Goal: Check status: Check status

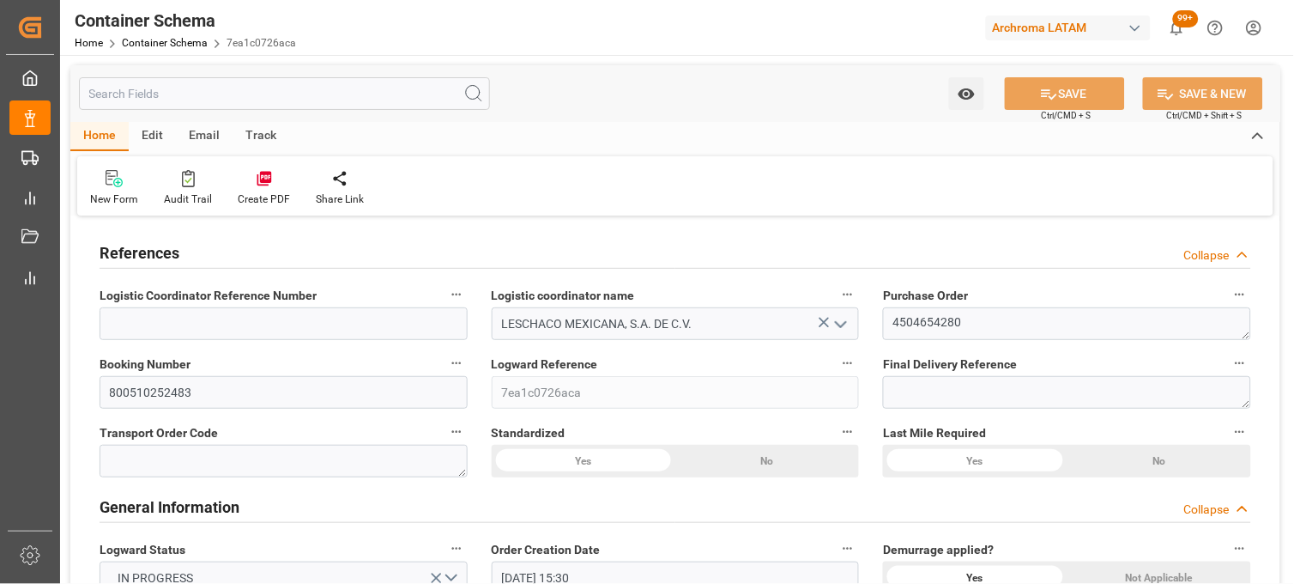
scroll to position [1620, 0]
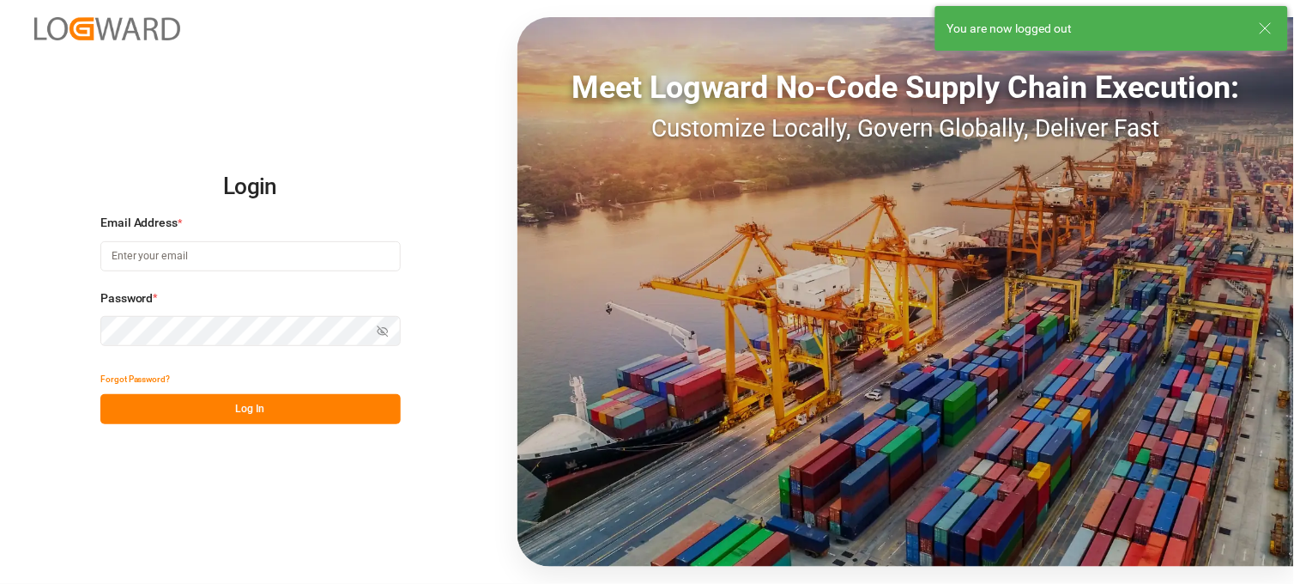
type input "[PERSON_NAME][EMAIL_ADDRESS][PERSON_NAME][DOMAIN_NAME]"
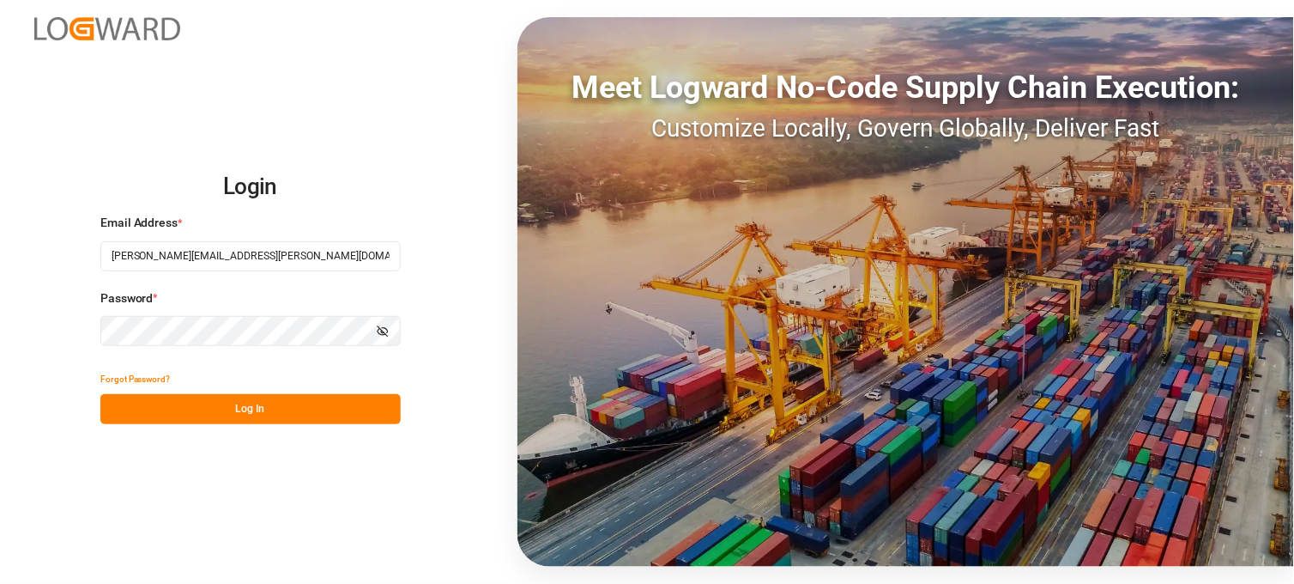
click at [204, 403] on button "Log In" at bounding box center [250, 409] width 300 height 30
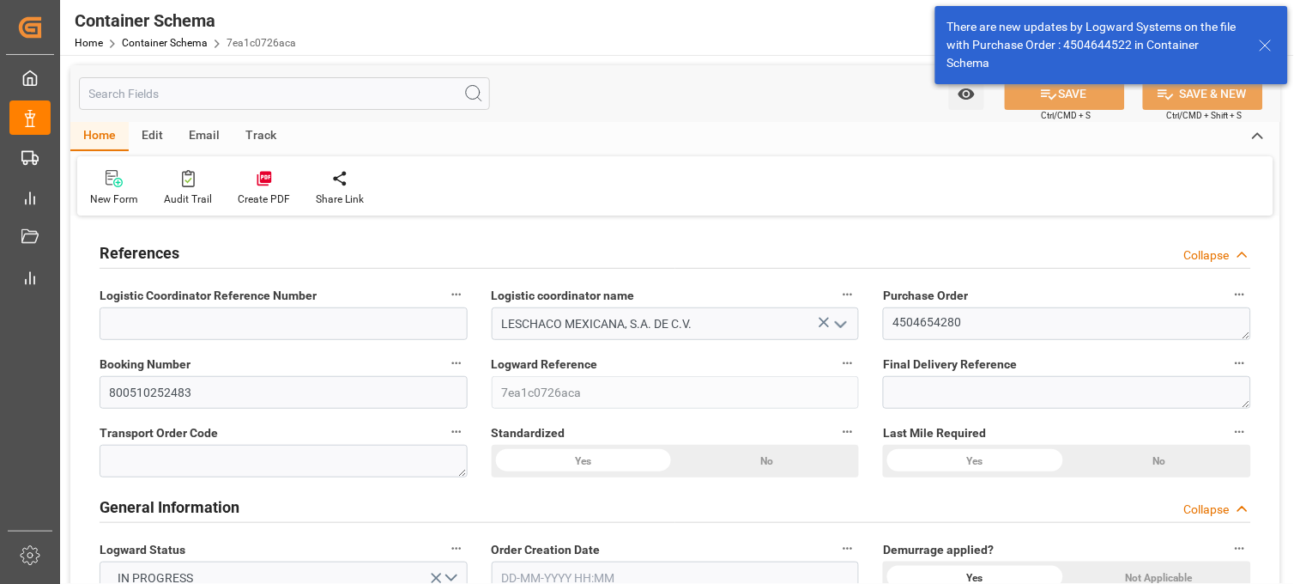
type input "10"
type input "7"
type input "1"
type input "34"
type input "25500"
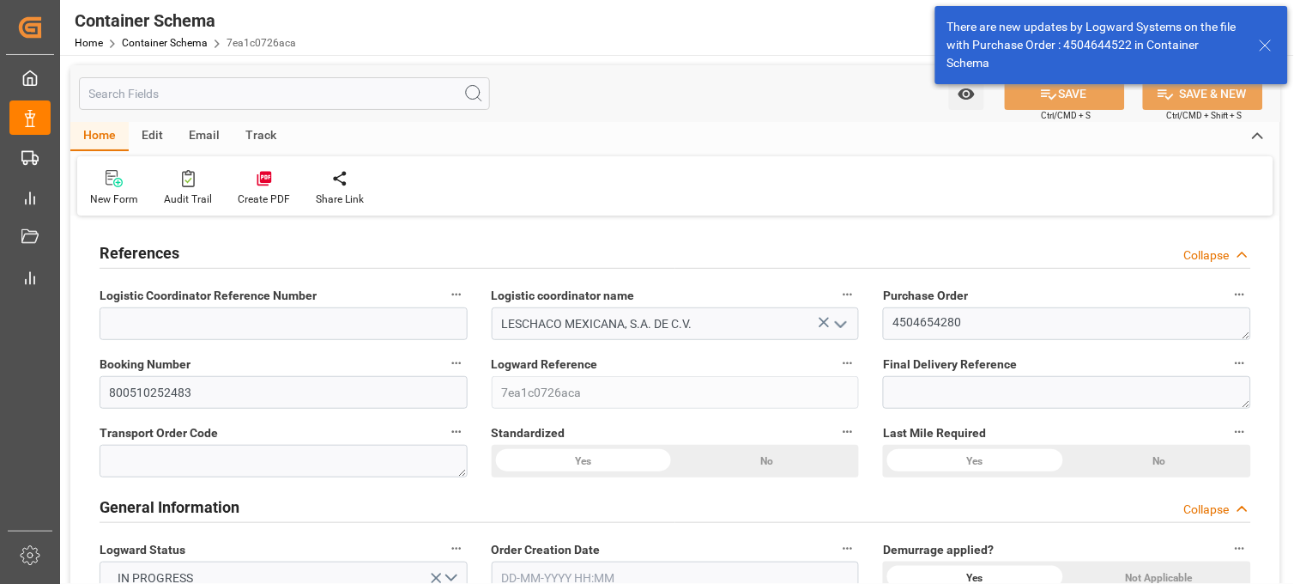
type input "25585"
type input "MSC"
type input "Mediterranean Shipping Company"
type input "CNXGA"
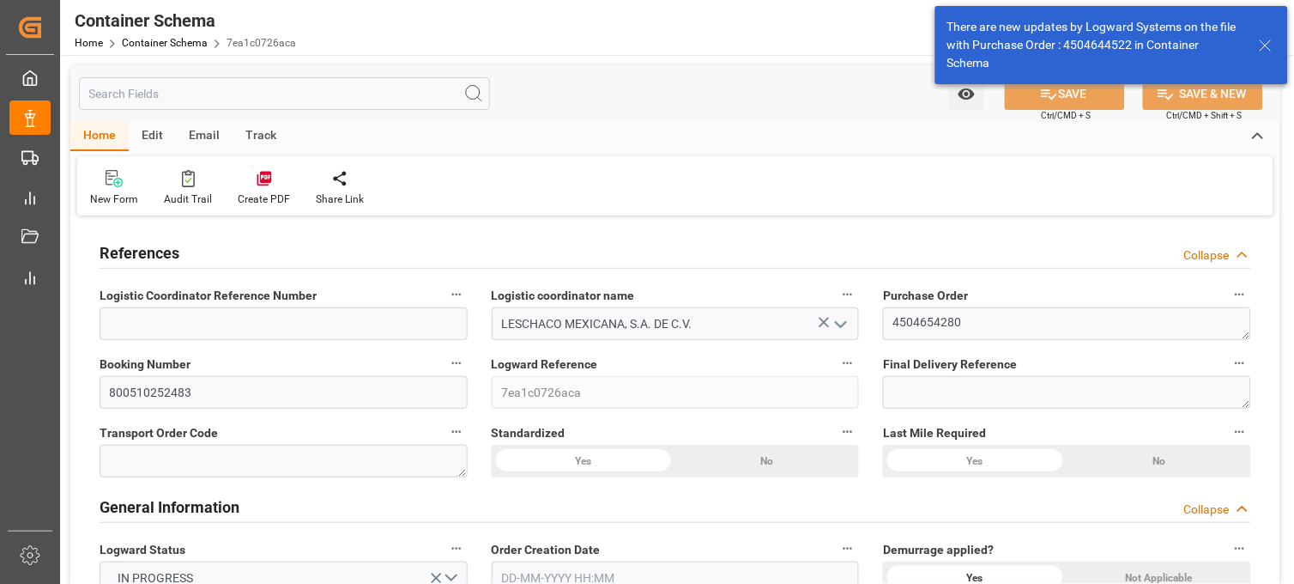
type input "MXZLO"
type input "0"
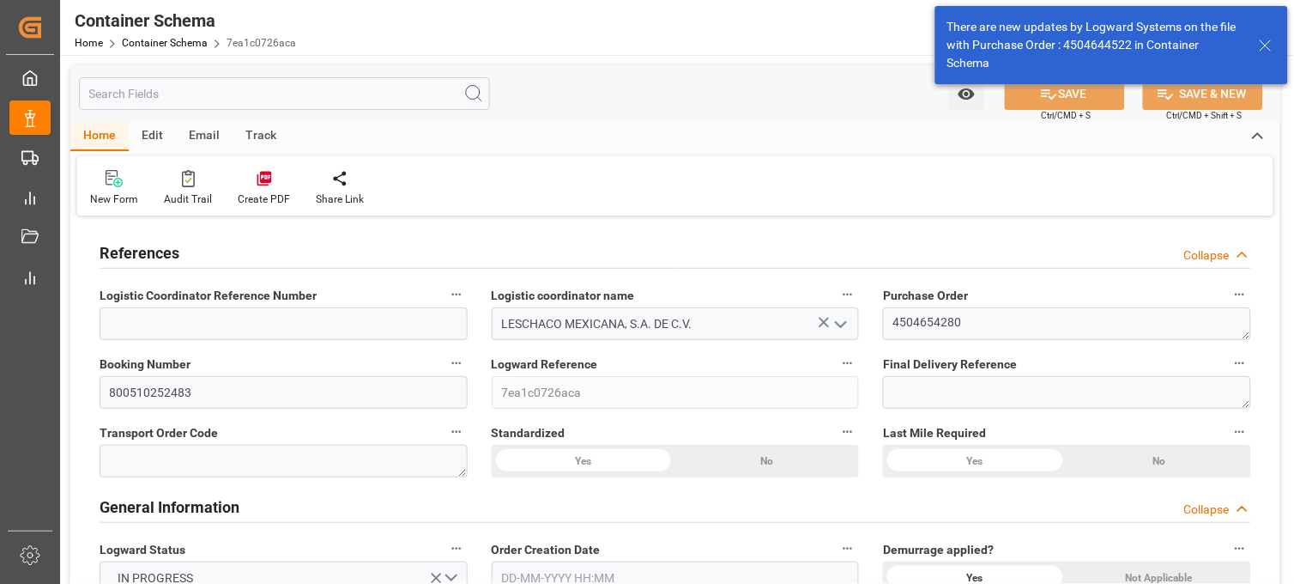
type input "[DATE] 15:30"
type input "[DATE]"
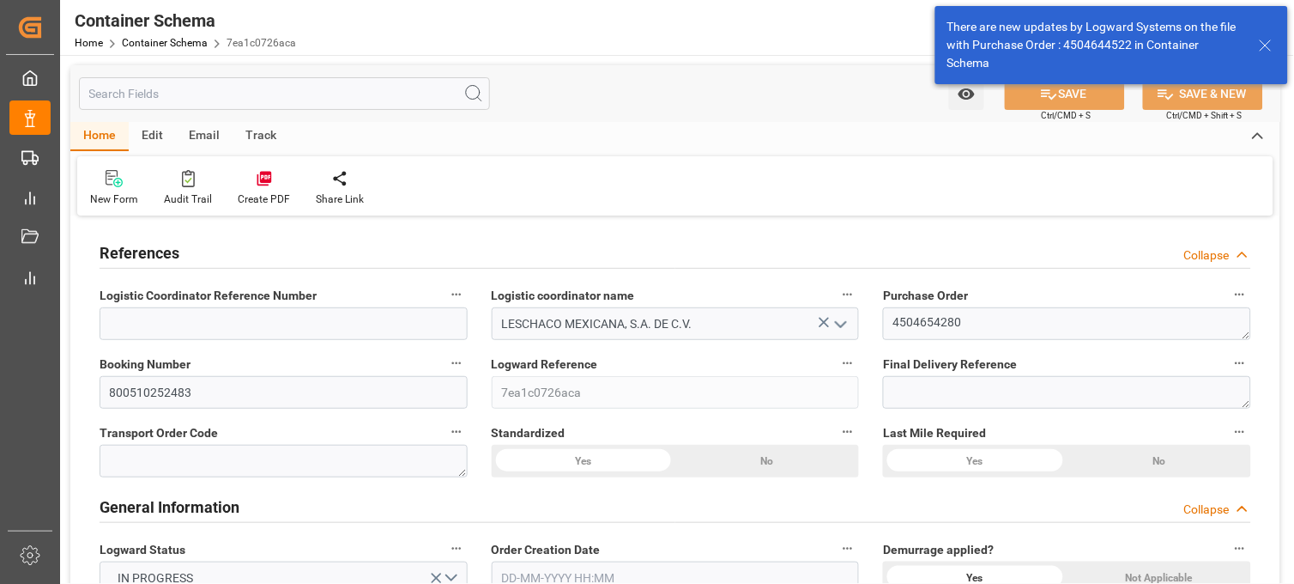
type input "[DATE]"
type input "[DATE] 00:06"
type input "[DATE] 21:42"
type input "[DATE]"
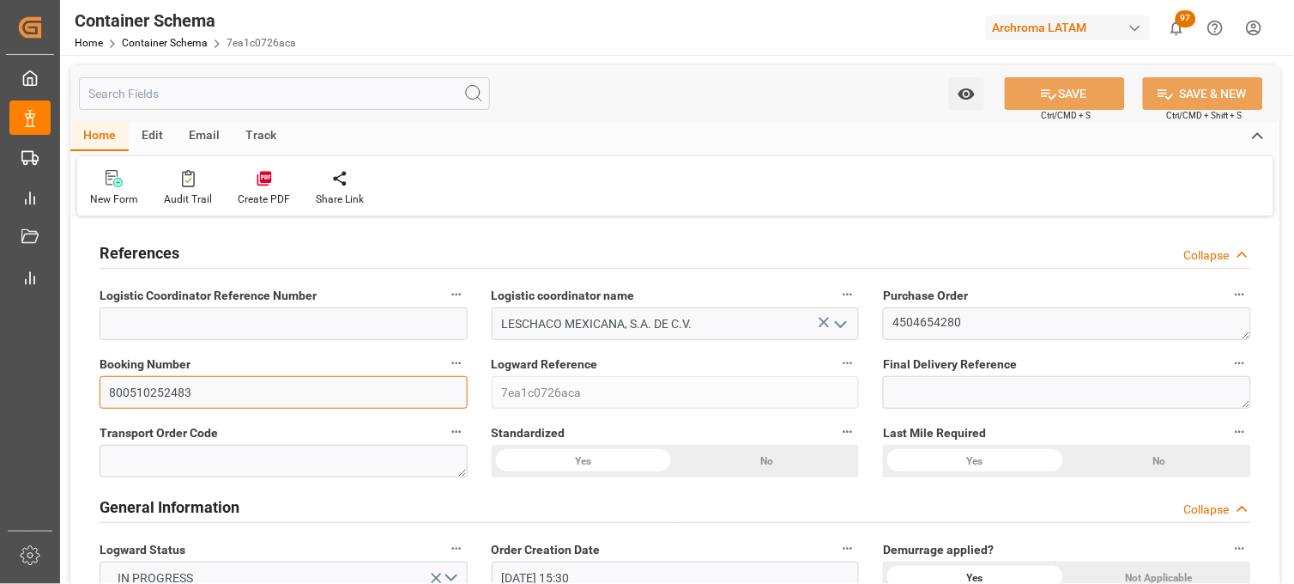
click at [311, 388] on input "800510252483" at bounding box center [284, 392] width 368 height 33
click at [481, 391] on div "Logward Reference 7ea1c0726aca" at bounding box center [676, 380] width 392 height 69
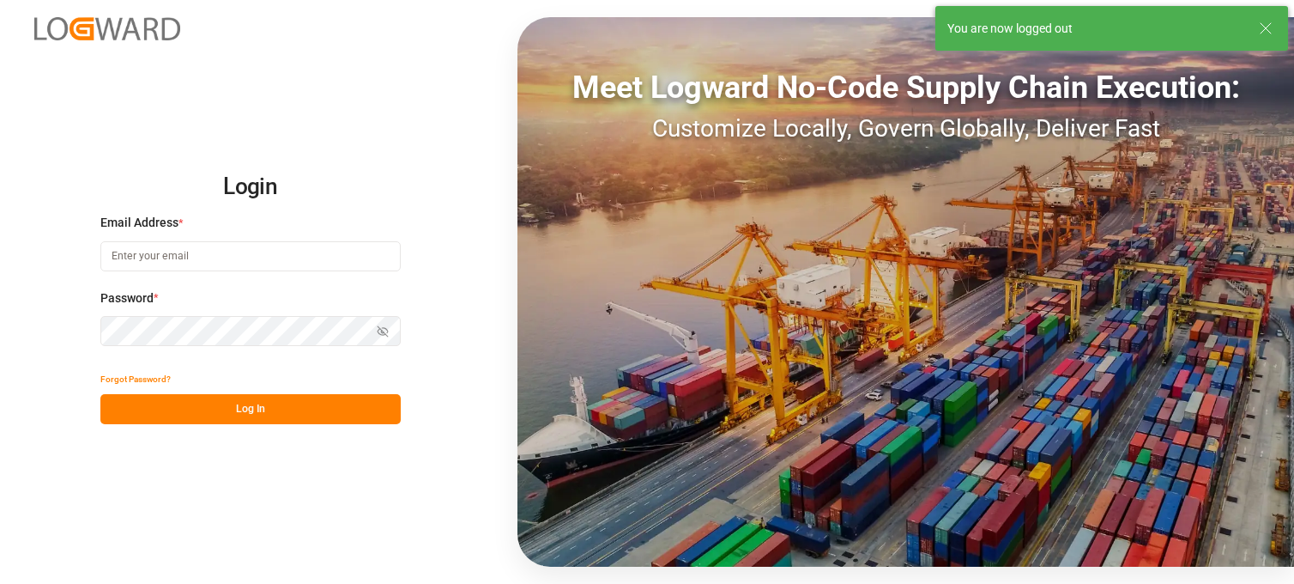
type input "[PERSON_NAME][EMAIL_ADDRESS][PERSON_NAME][DOMAIN_NAME]"
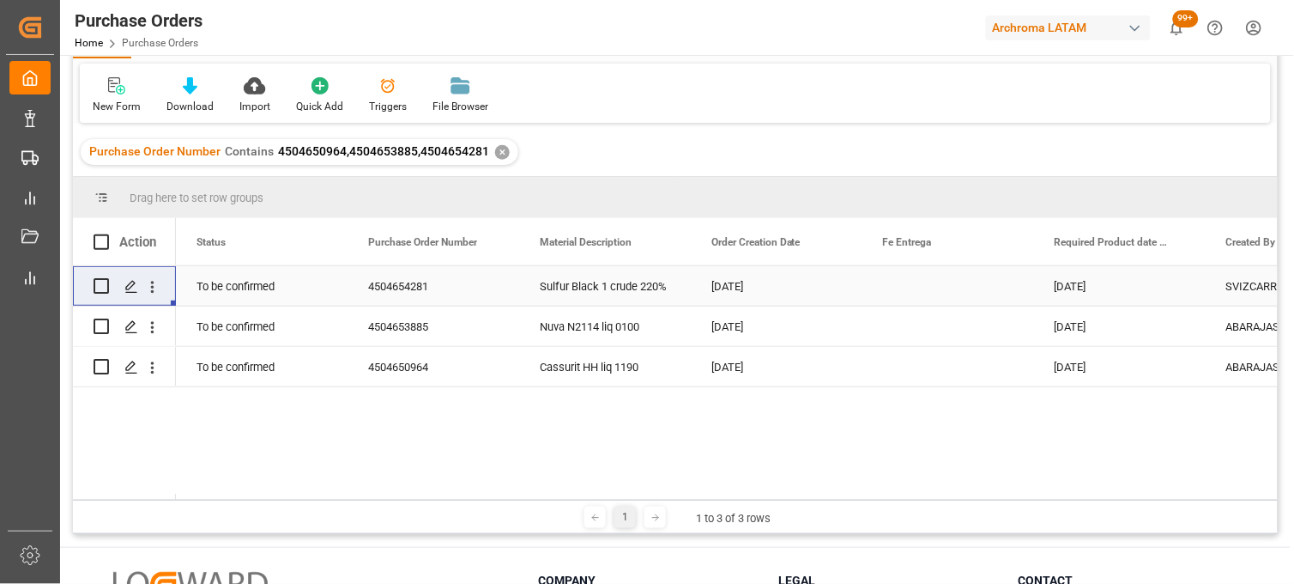
click at [554, 148] on div "Purchase Order Number Contains 4504650964,4504653885,4504654281 ✕" at bounding box center [675, 152] width 1205 height 48
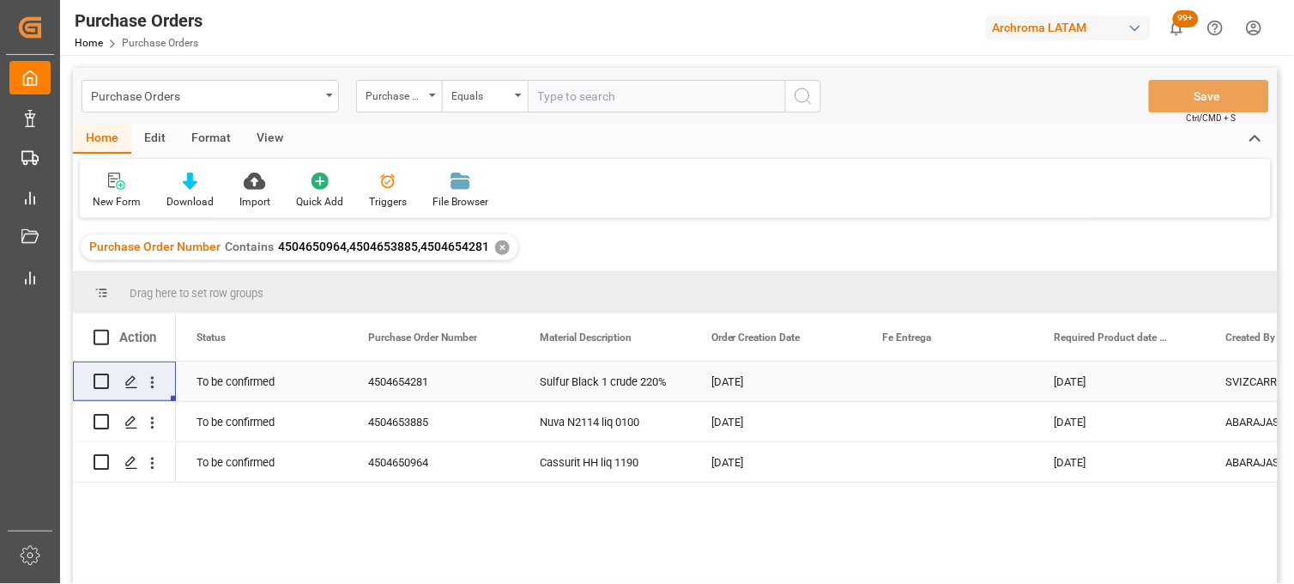
click at [447, 246] on span "4504650964,4504653885,4504654281" at bounding box center [383, 246] width 211 height 14
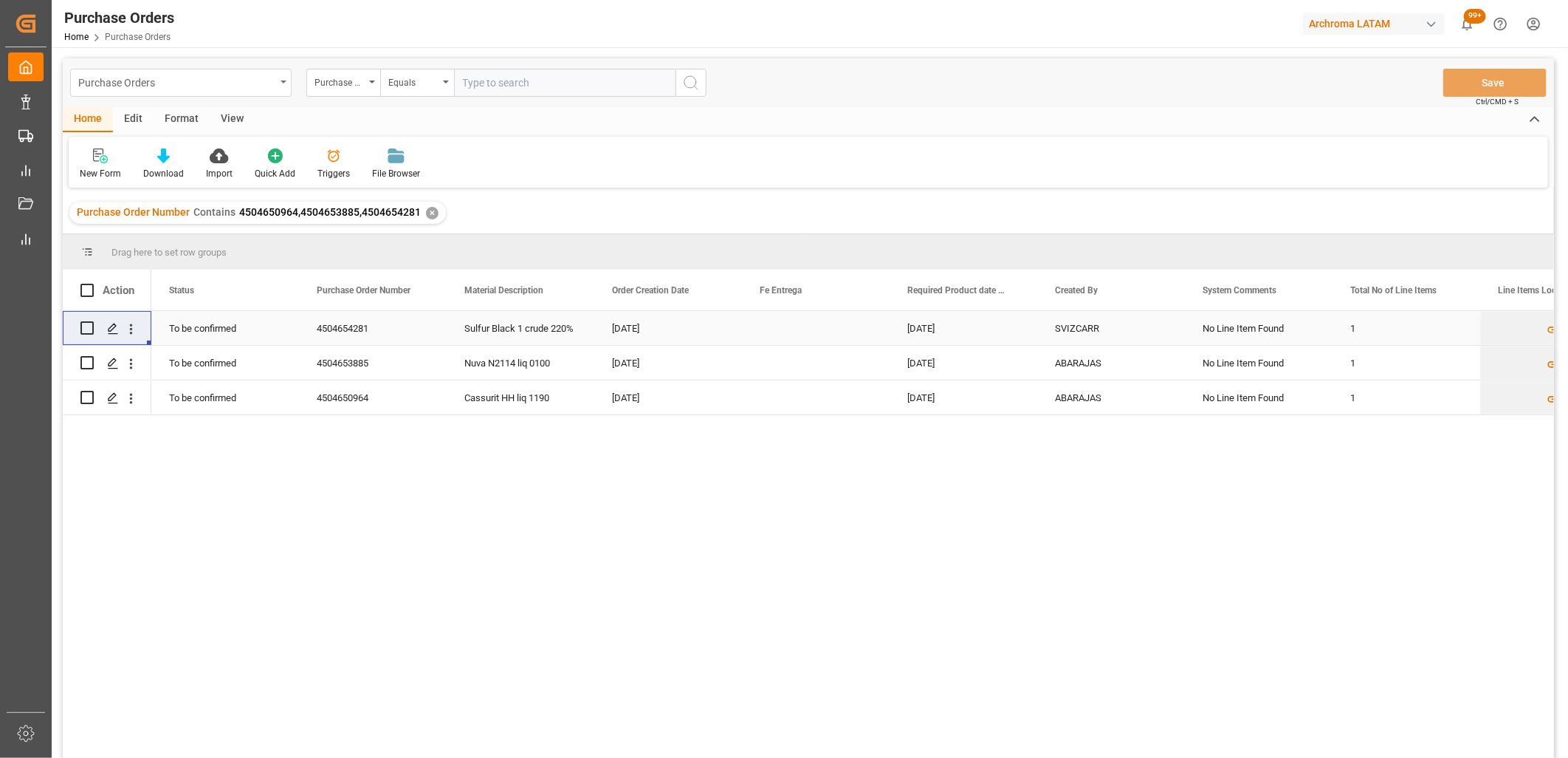
click at [239, 84] on div "Purchase Orders" at bounding box center [176, 81] width 197 height 18
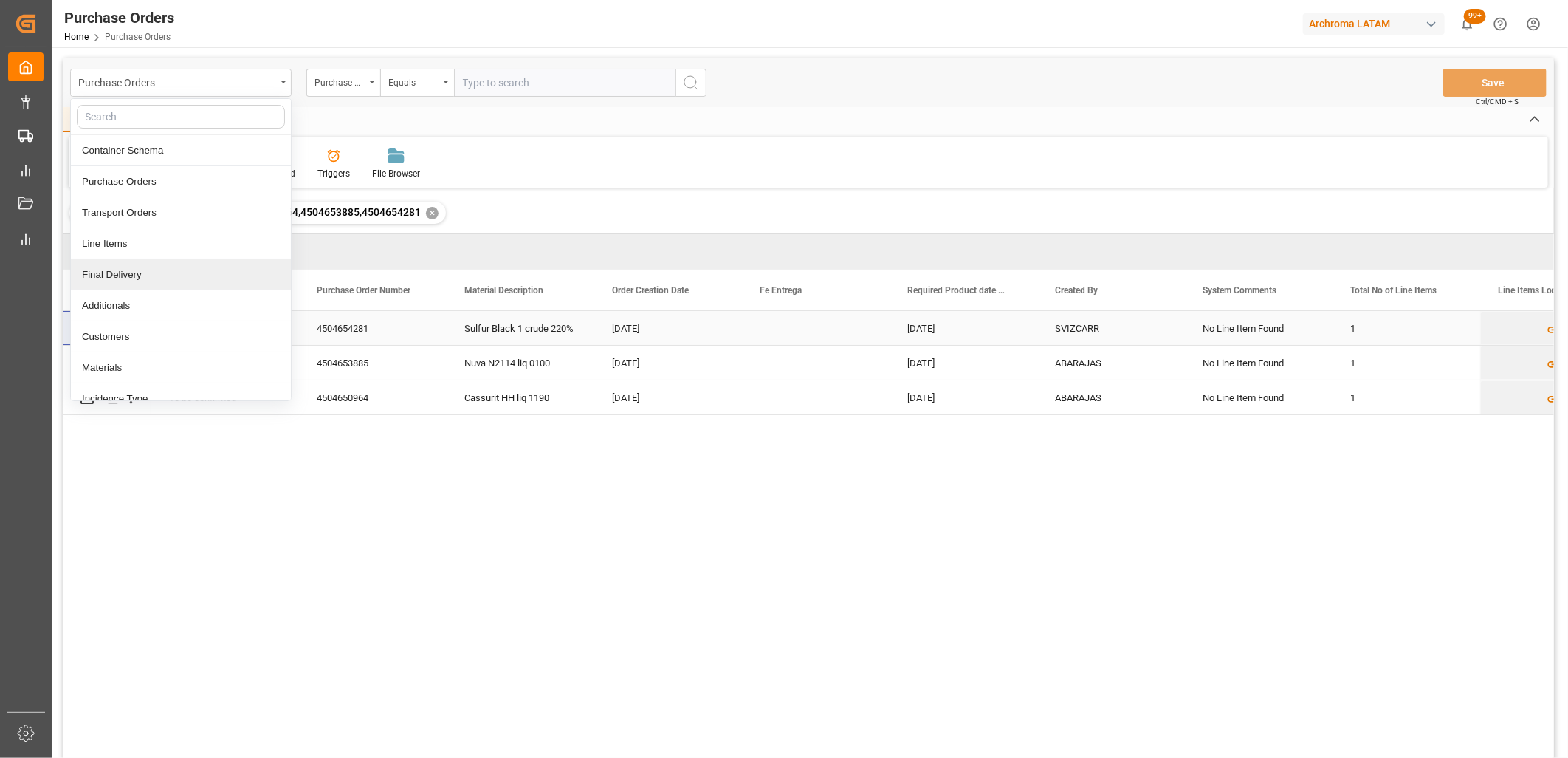
click at [163, 277] on div "Final Delivery" at bounding box center [181, 274] width 220 height 31
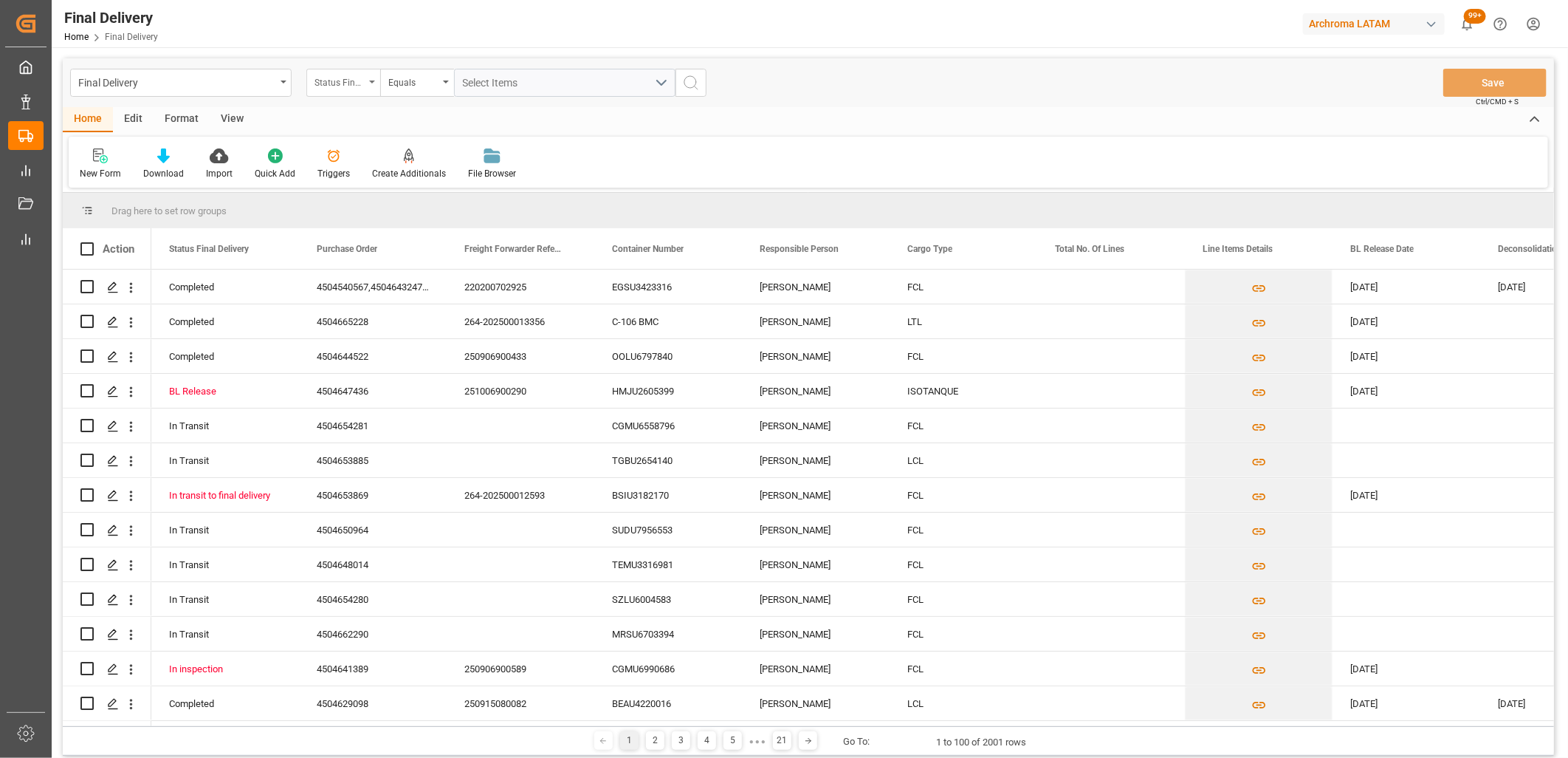
click at [365, 82] on div "Status Final Delivery" at bounding box center [343, 83] width 74 height 28
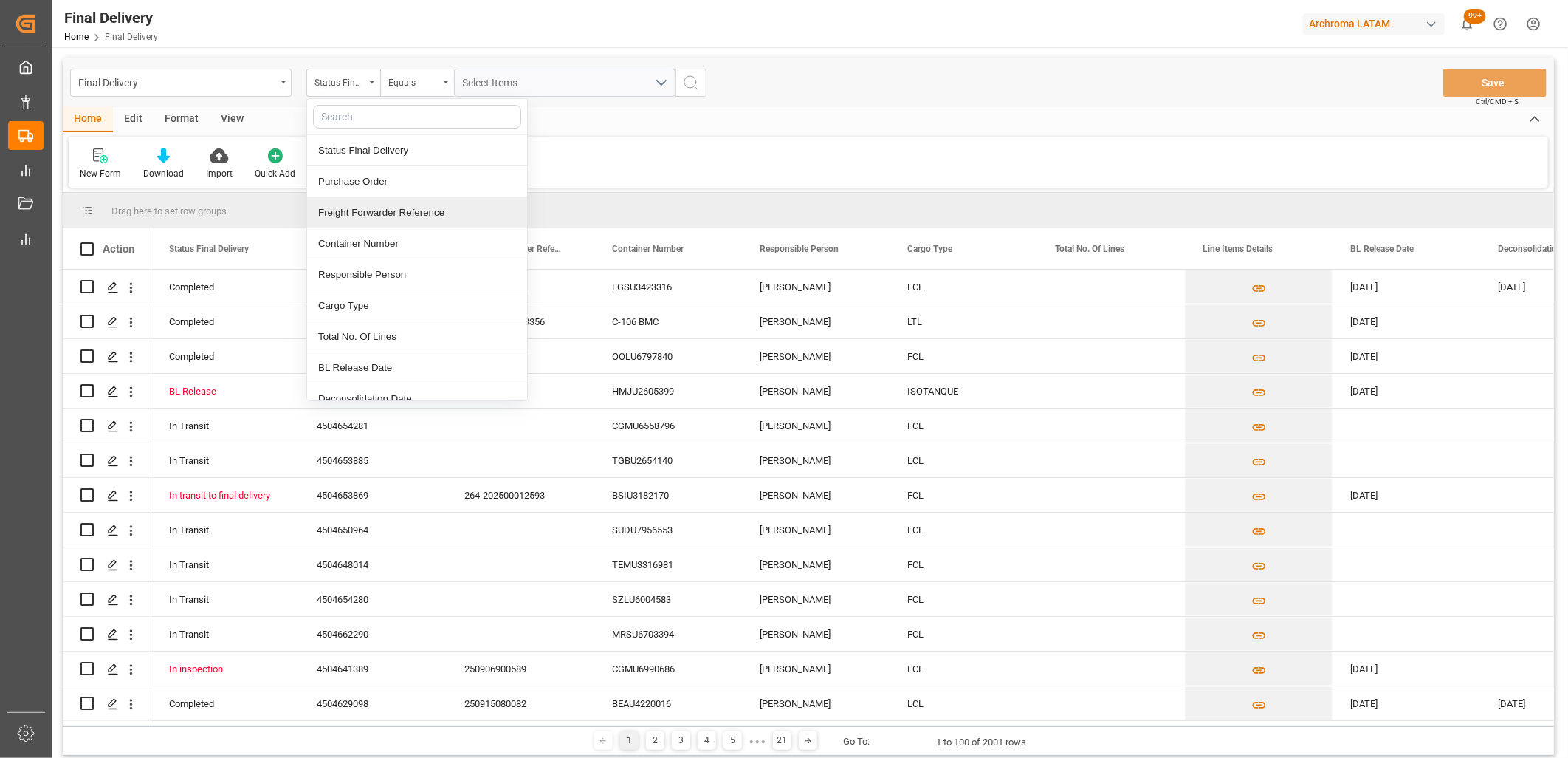
click at [374, 185] on div "Purchase Order" at bounding box center [417, 182] width 220 height 31
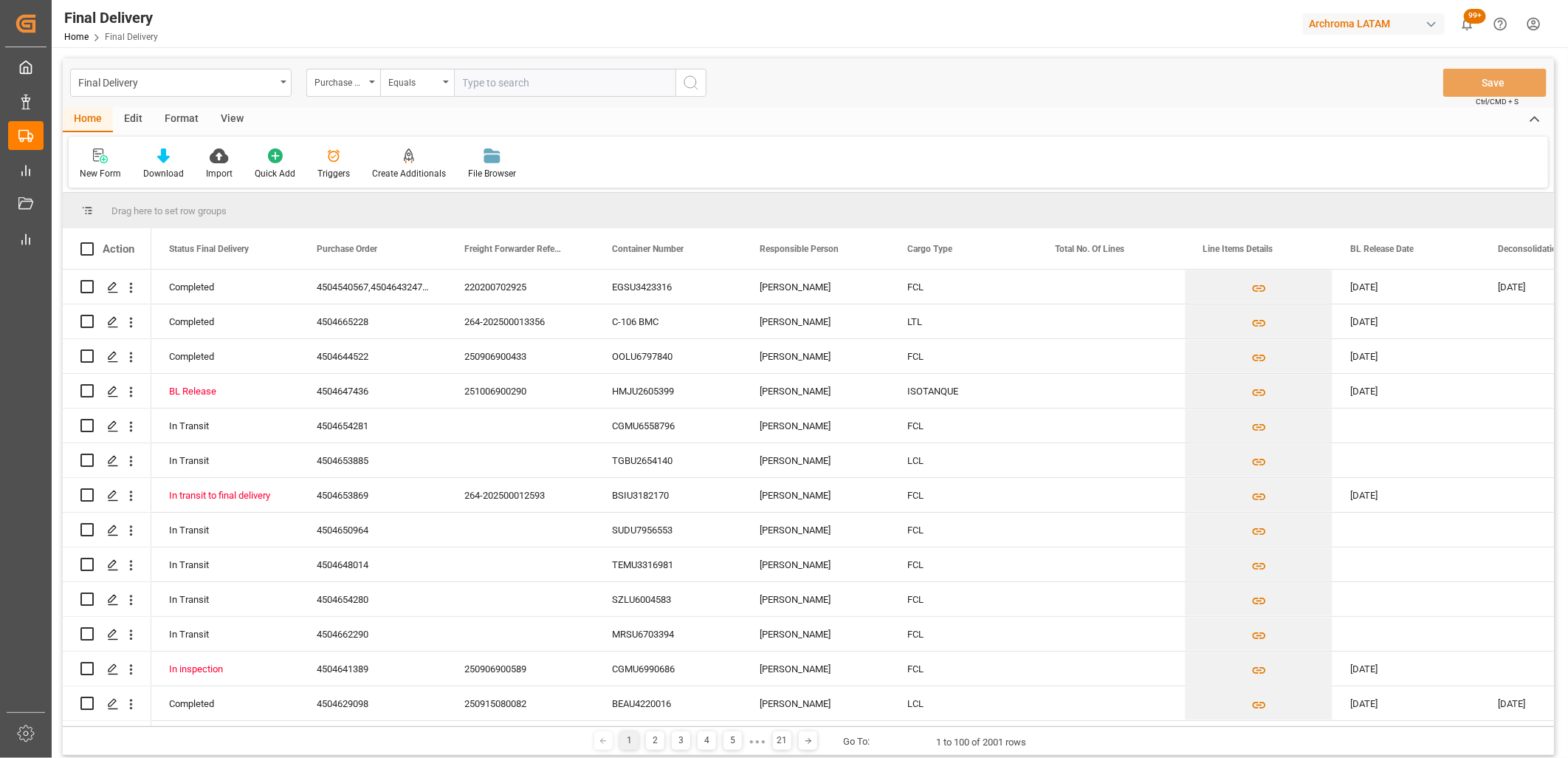
click at [476, 83] on input "text" at bounding box center [564, 83] width 221 height 28
type input "4504638480"
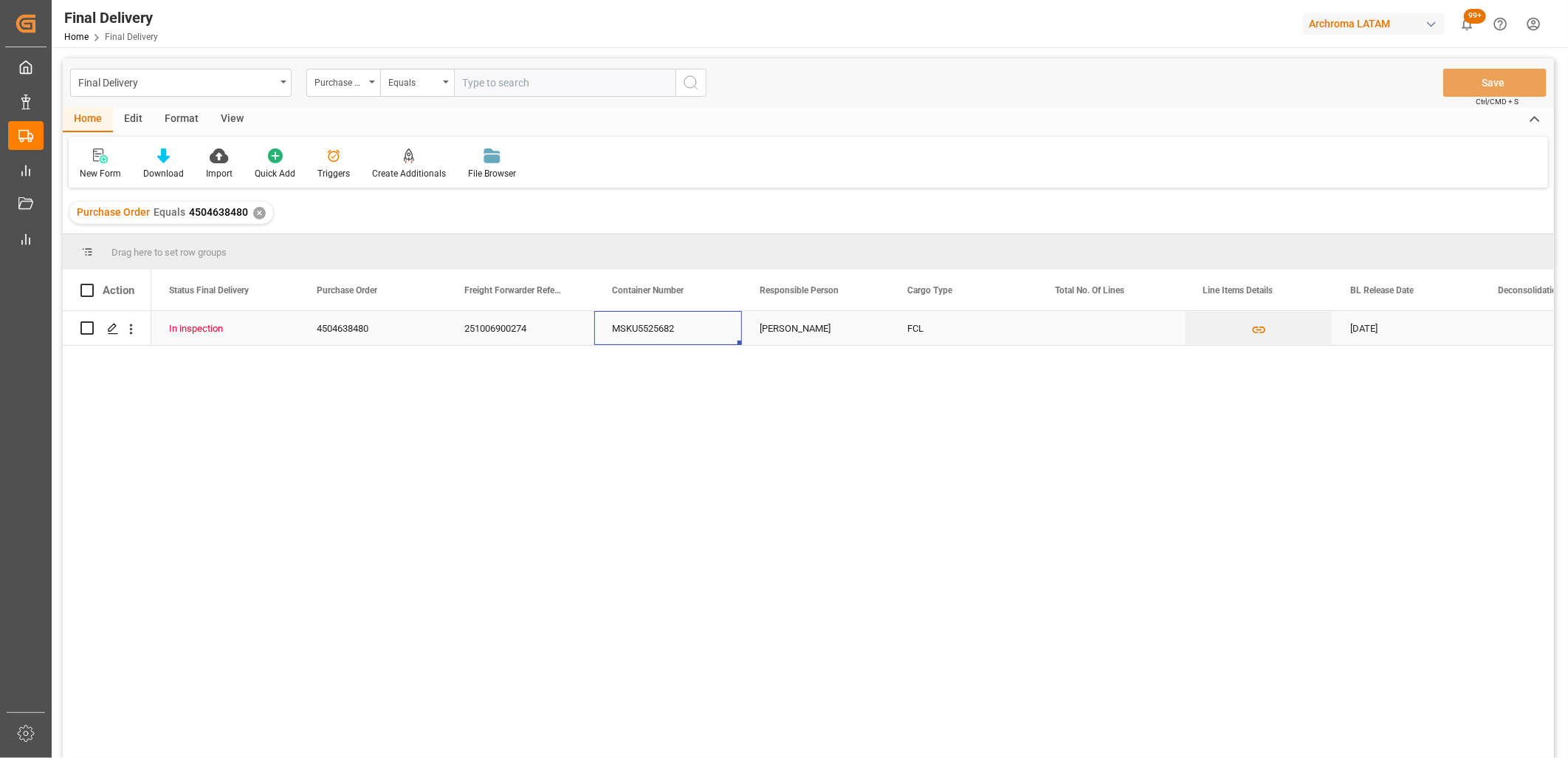
click at [679, 329] on div "MSKU5525682" at bounding box center [668, 327] width 148 height 34
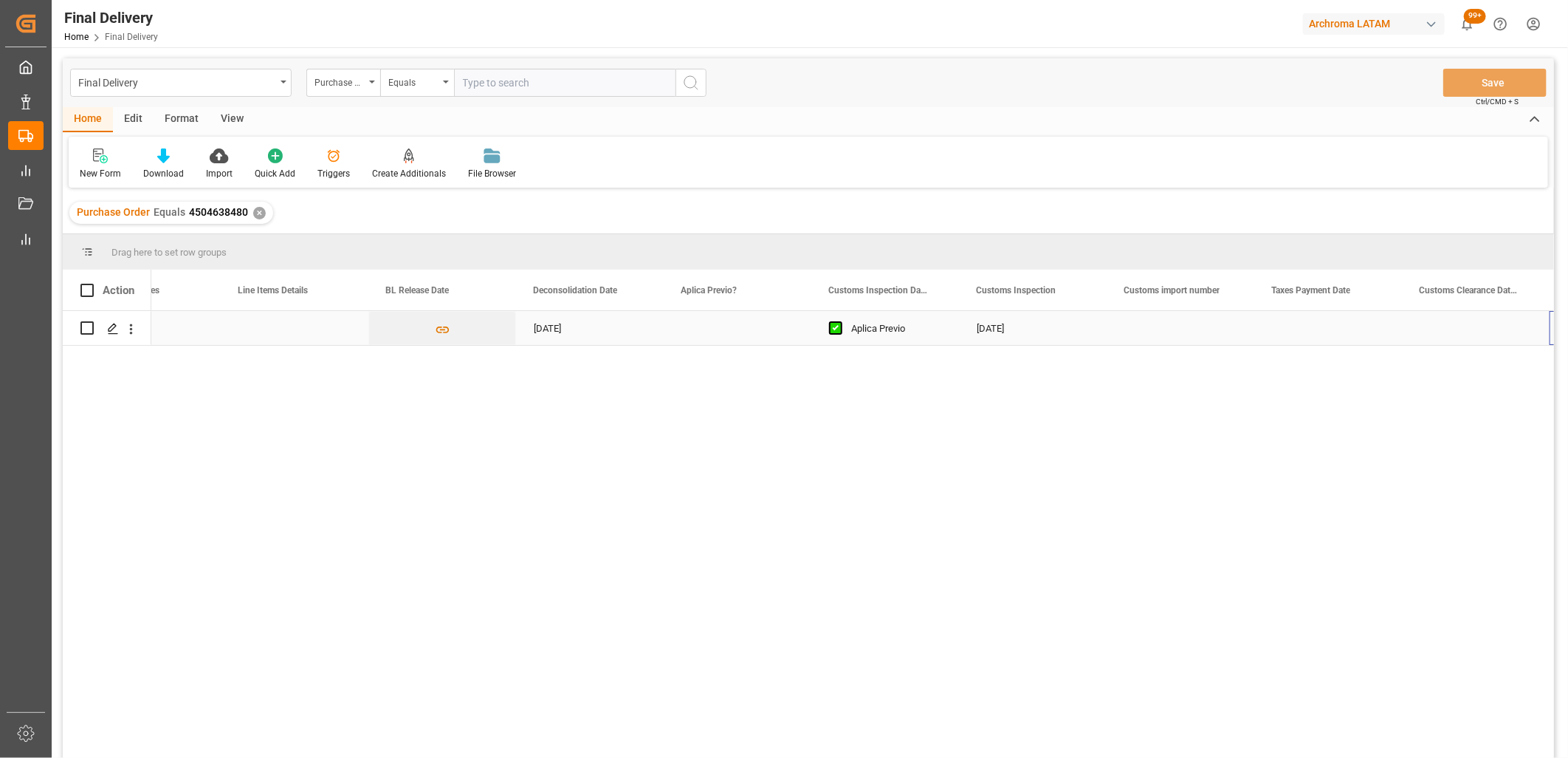
scroll to position [0, 964]
click at [1023, 326] on div "Press SPACE to select this row." at bounding box center [1033, 327] width 148 height 34
click at [860, 329] on div "Press SPACE to select this row." at bounding box center [885, 327] width 148 height 34
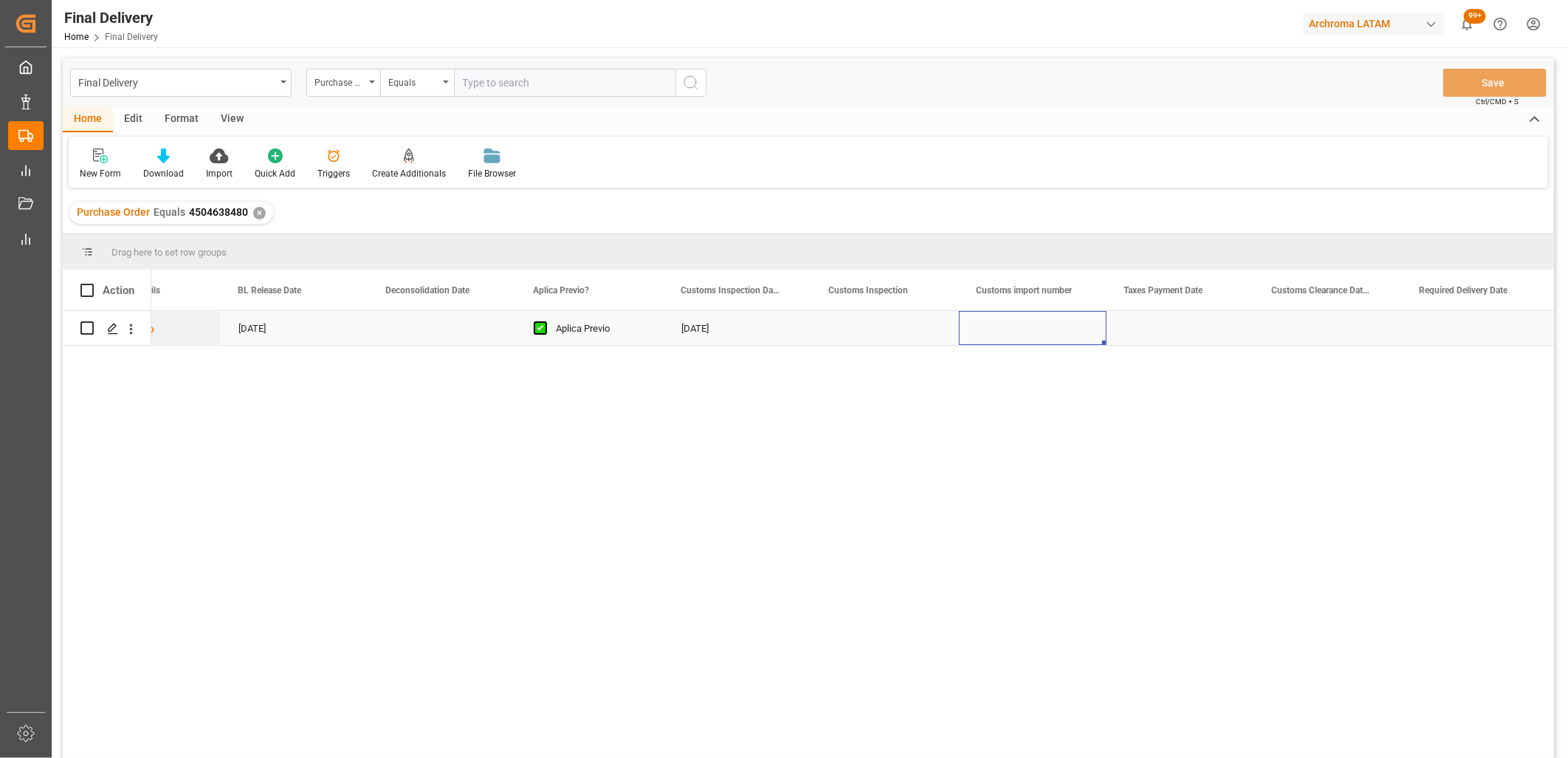
click at [1015, 330] on div "Press SPACE to select this row." at bounding box center [1033, 327] width 148 height 34
click at [1013, 330] on div "Press SPACE to select this row." at bounding box center [1033, 327] width 148 height 34
click at [1013, 330] on div "Press SPACE to select this row." at bounding box center [1033, 327] width 148 height 34
click at [1013, 330] on input "Press SPACE to select this row." at bounding box center [1033, 336] width 124 height 28
paste input "5006482"
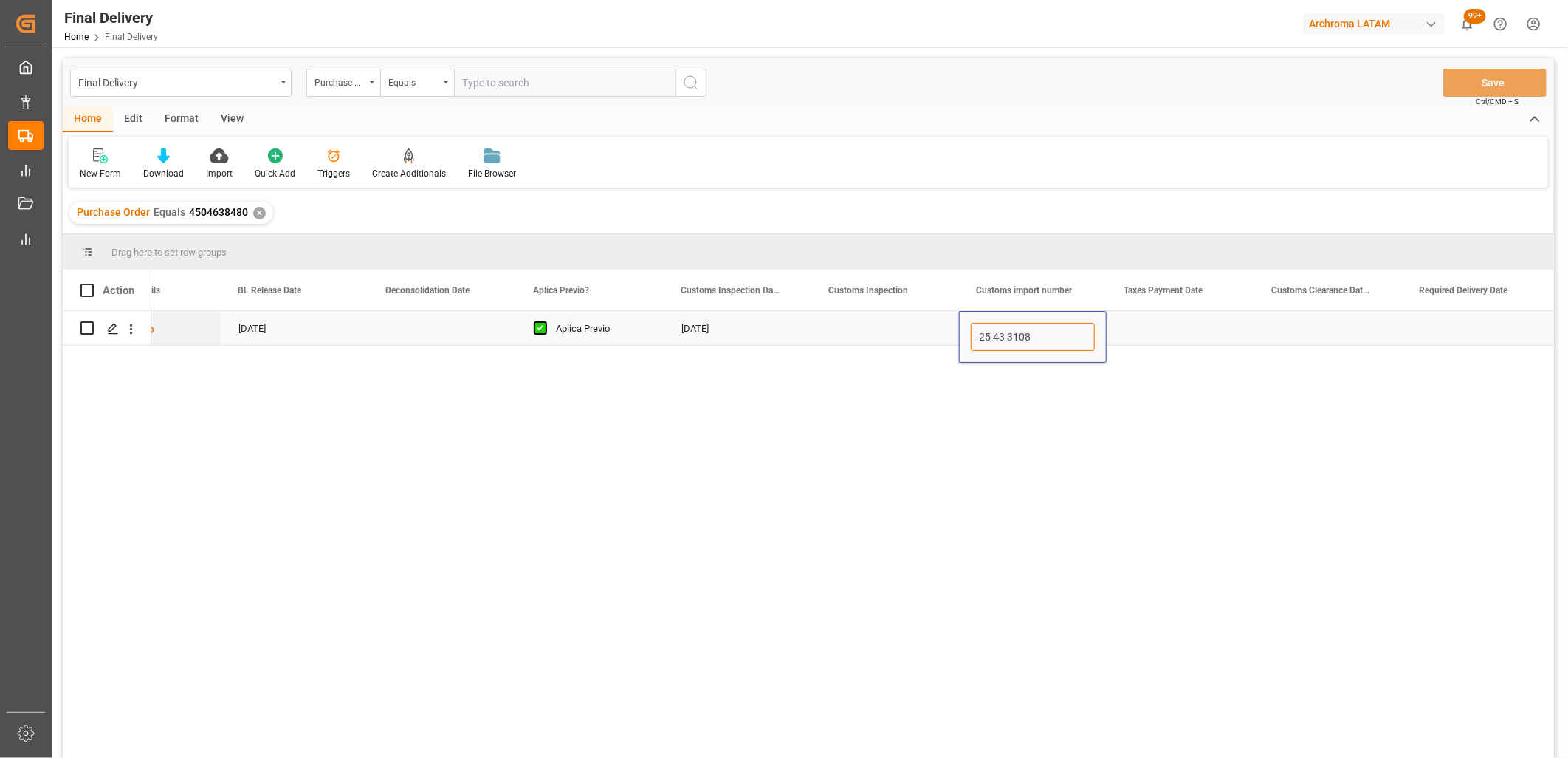
type input "25 43 3108 5006482"
click at [1112, 328] on div "Press SPACE to select this row." at bounding box center [1181, 327] width 148 height 34
click at [1112, 326] on div "Press SPACE to select this row." at bounding box center [1328, 327] width 148 height 34
click at [710, 328] on div "[DATE]" at bounding box center [738, 327] width 148 height 34
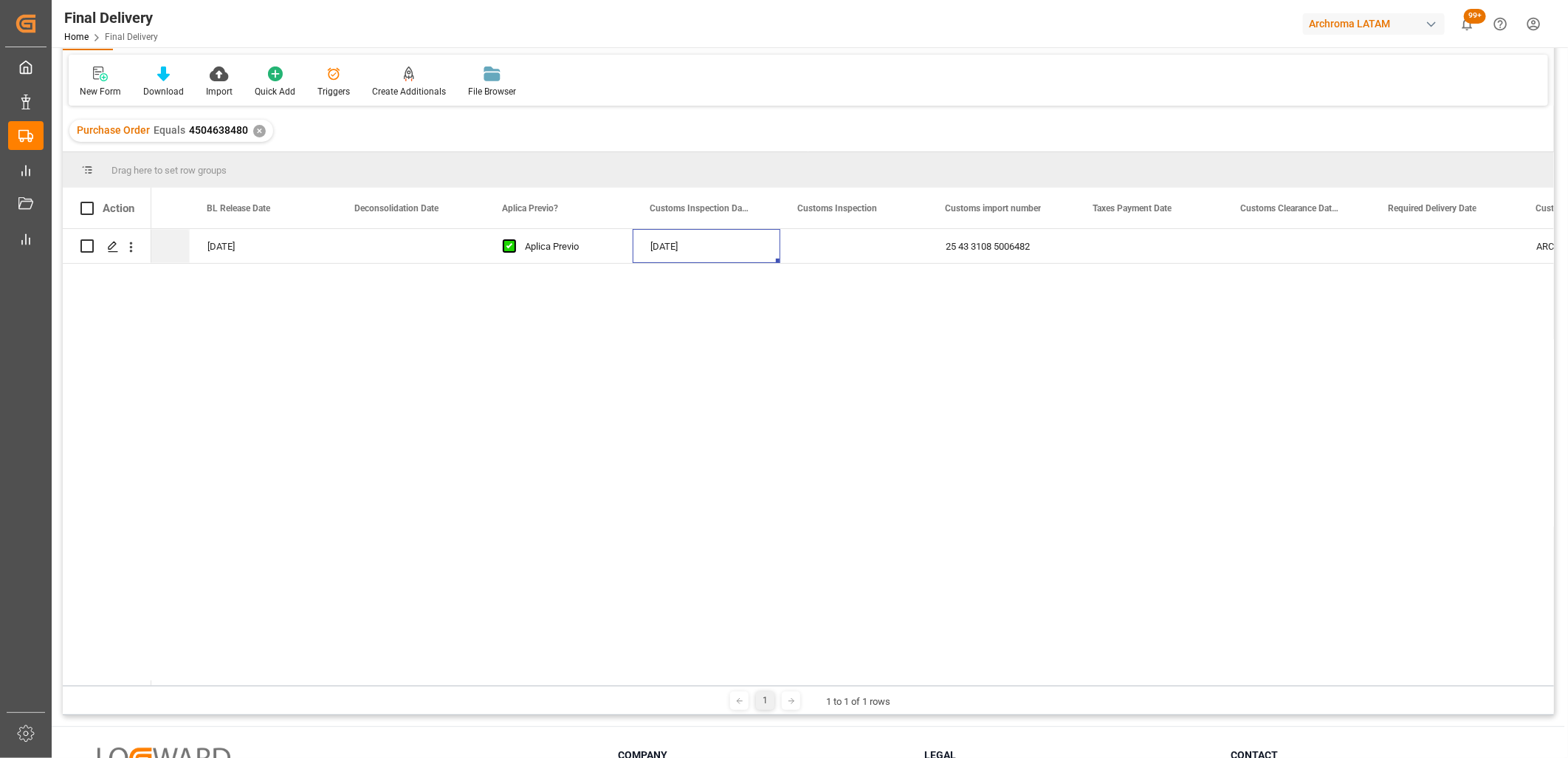
scroll to position [0, 0]
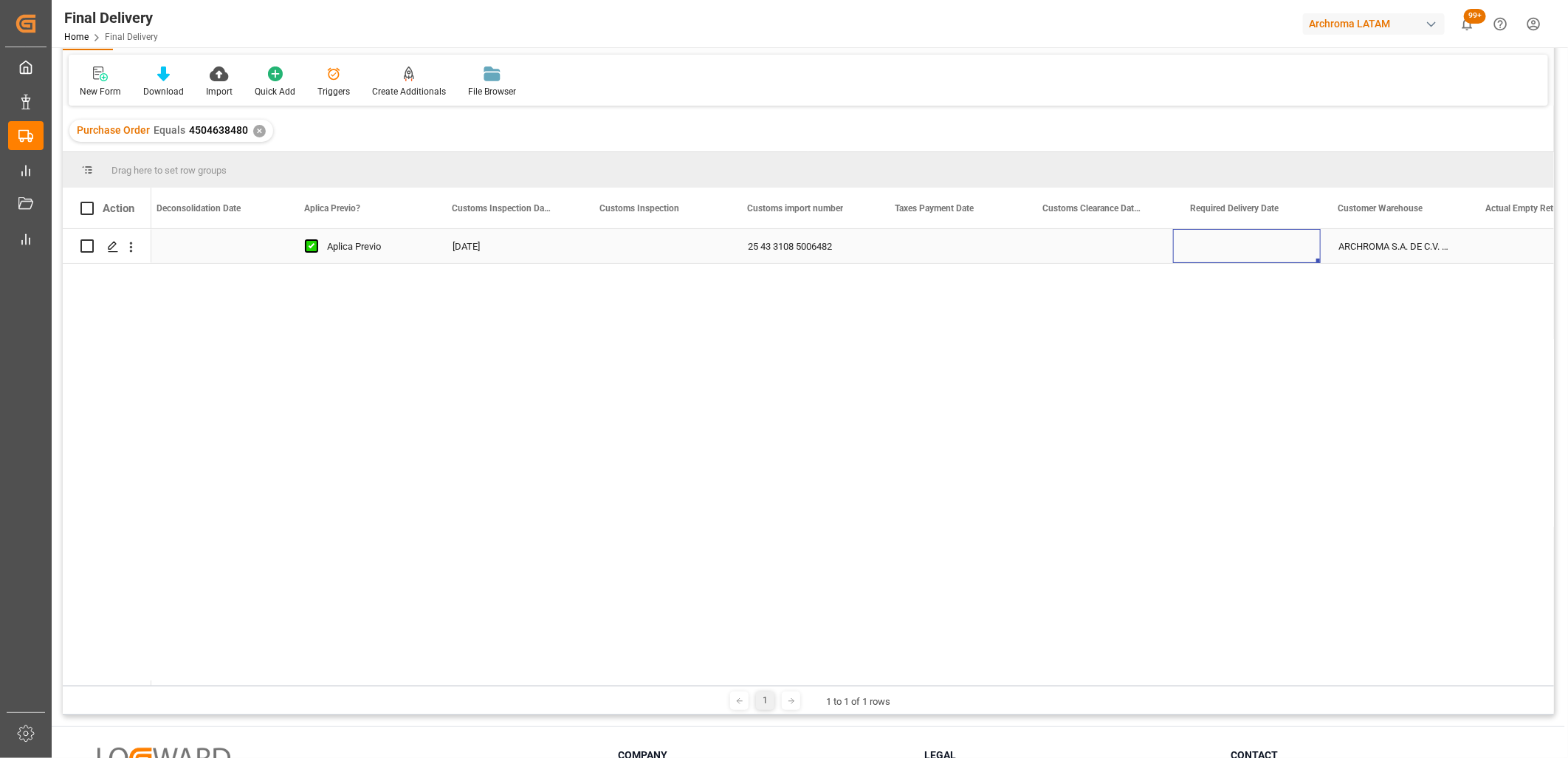
click at [1112, 247] on div "Press SPACE to select this row." at bounding box center [1247, 245] width 148 height 34
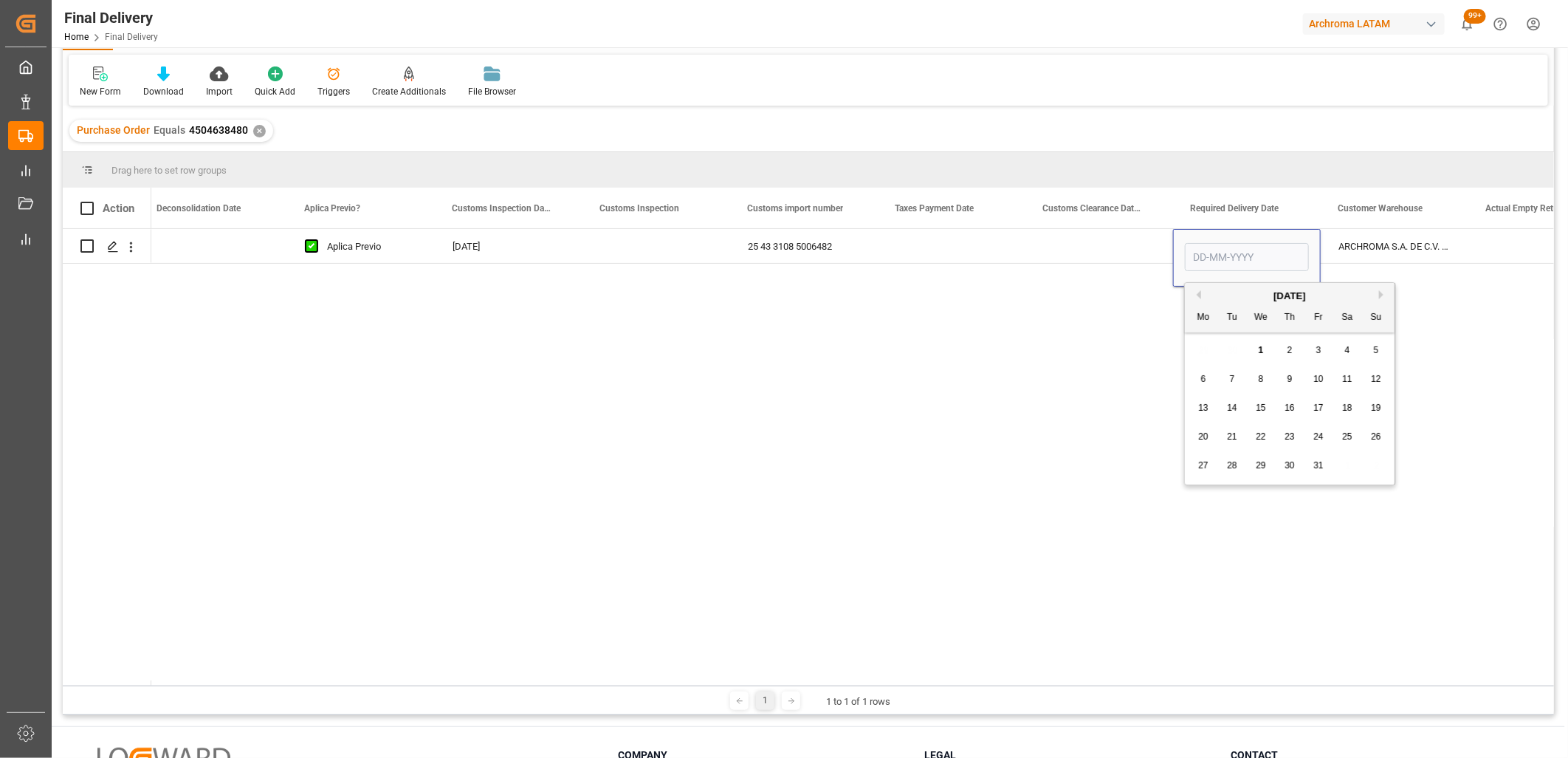
click at [1112, 381] on span "10" at bounding box center [1318, 379] width 9 height 10
type input "10-10-2025"
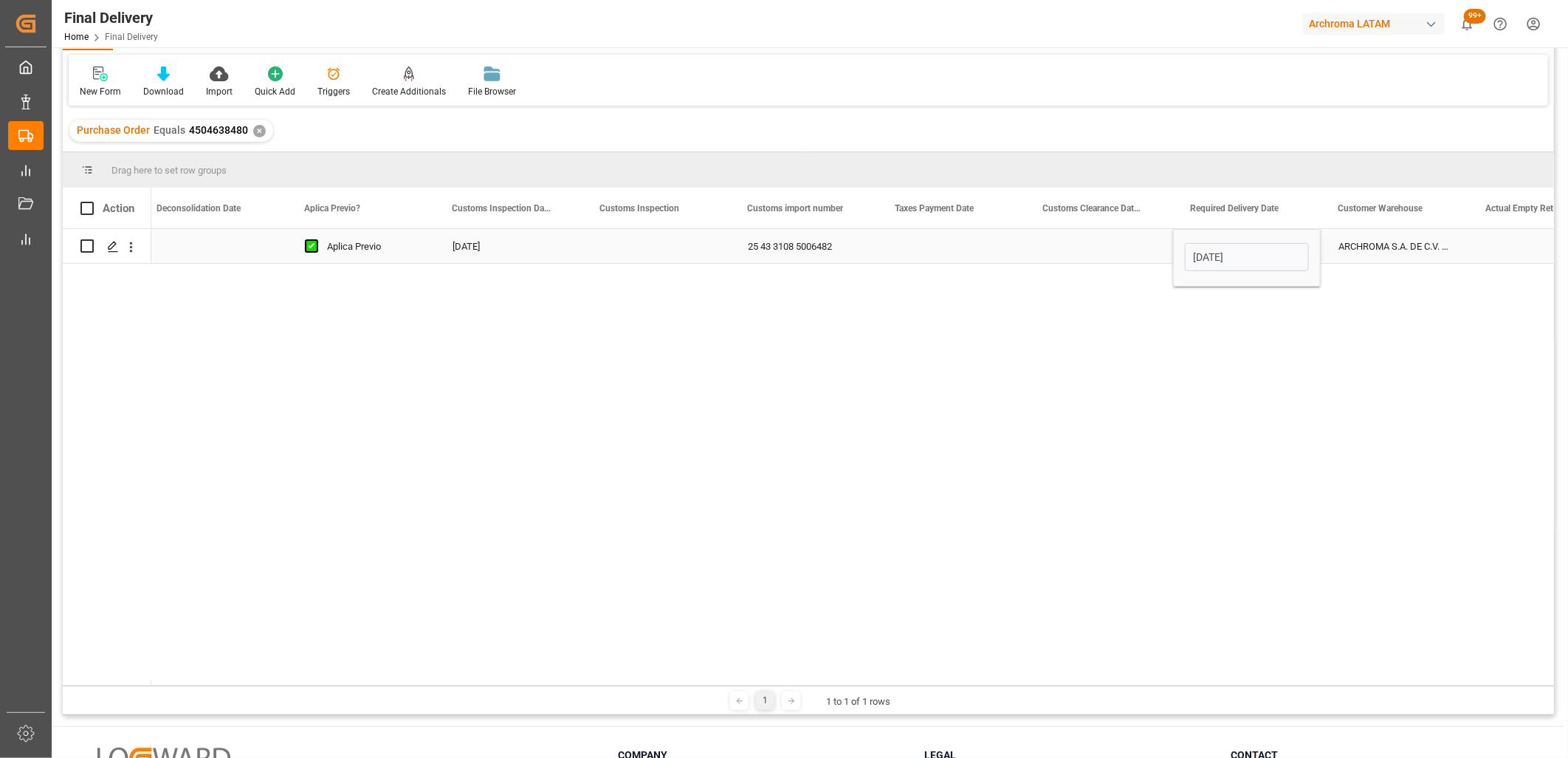
click at [1112, 248] on div "ARCHROMA S.A. DE C.V. ([PERSON_NAME])" at bounding box center [1394, 245] width 148 height 34
click at [1112, 248] on div "10-10-2025" at bounding box center [1247, 245] width 148 height 34
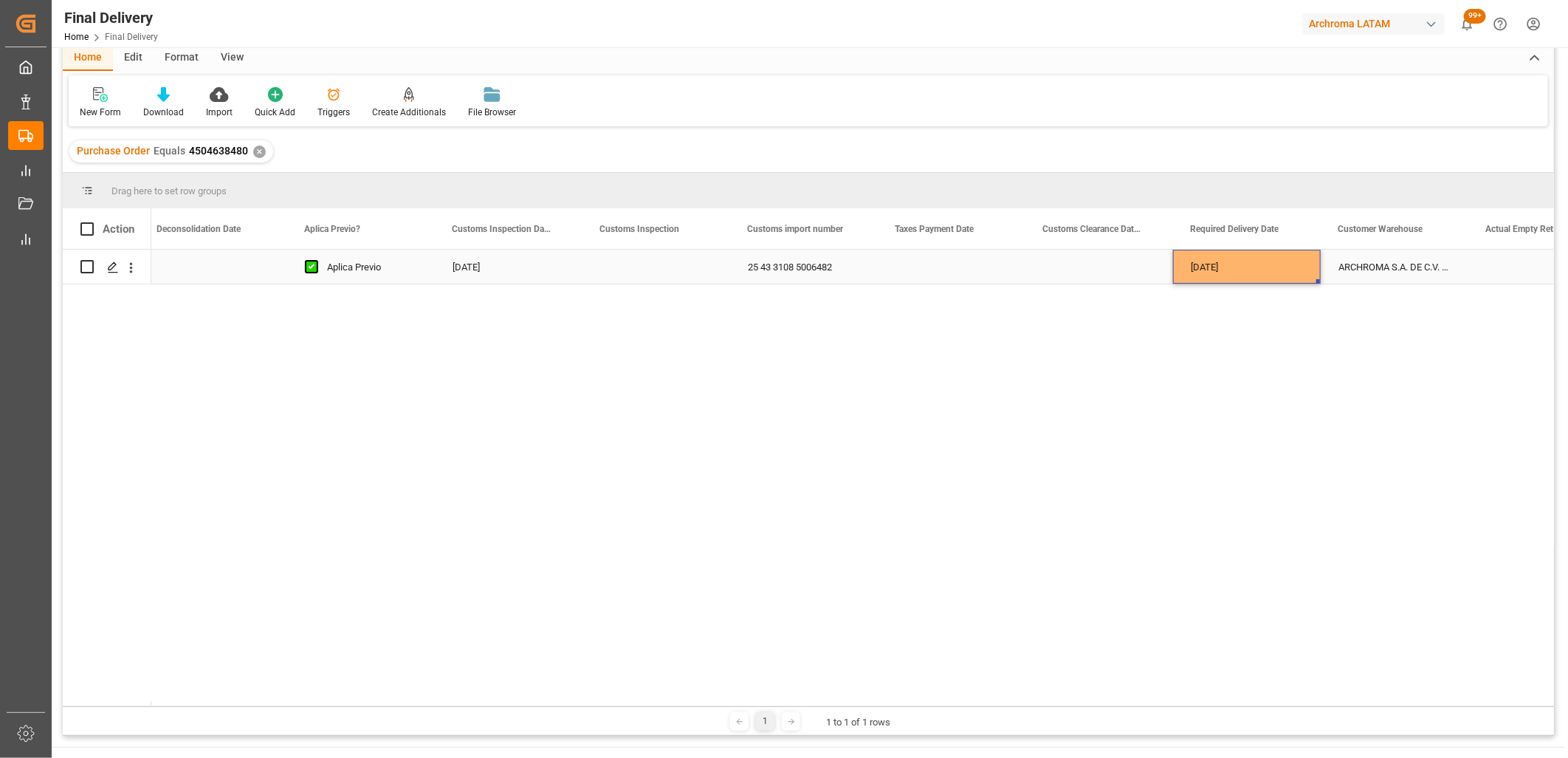
scroll to position [3, 0]
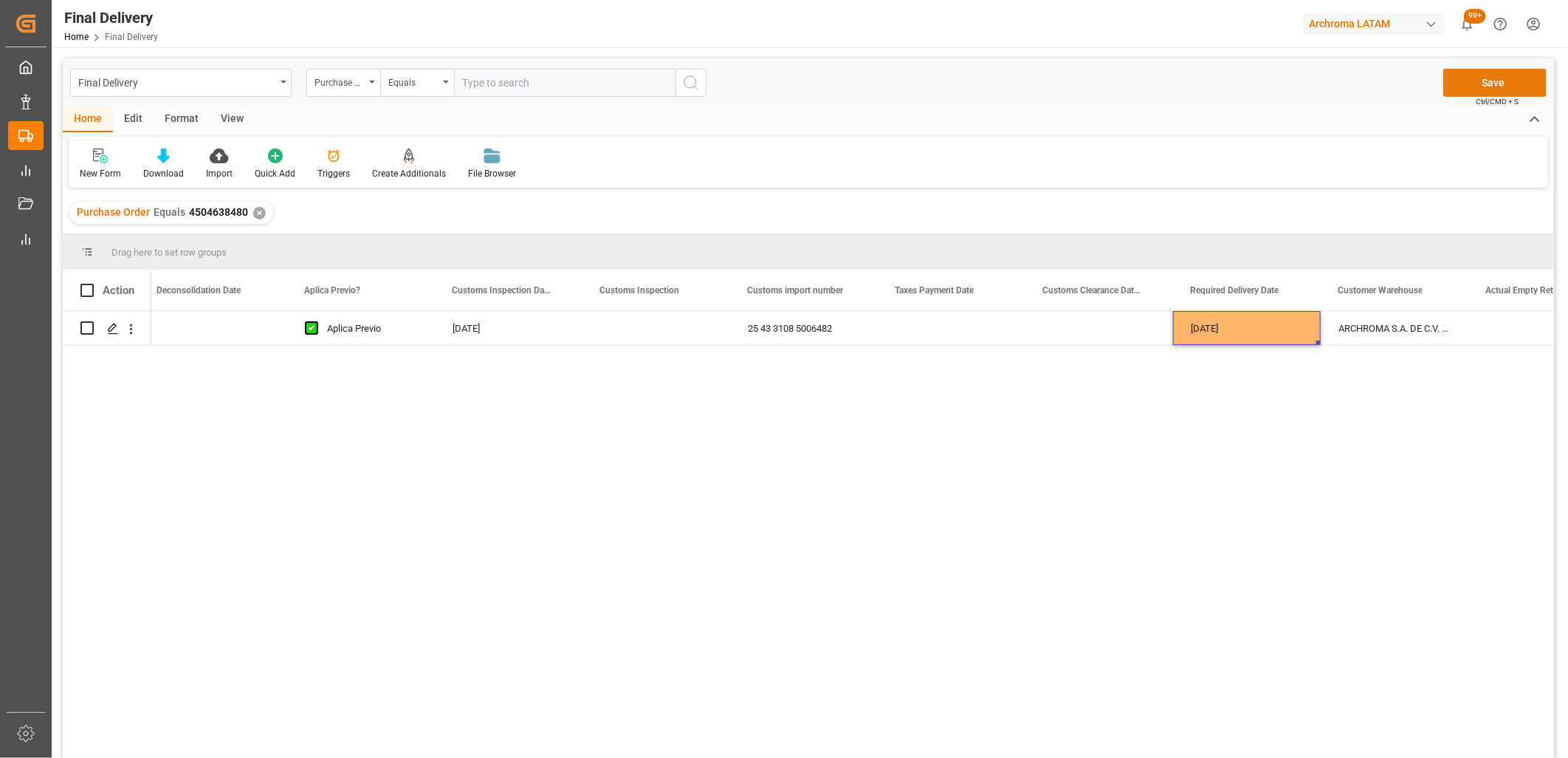
click at [1112, 83] on button "Save" at bounding box center [1495, 83] width 103 height 28
click at [1104, 331] on div "Press SPACE to select this row." at bounding box center [1099, 327] width 148 height 34
click at [1104, 330] on div "Press SPACE to select this row." at bounding box center [1099, 327] width 148 height 34
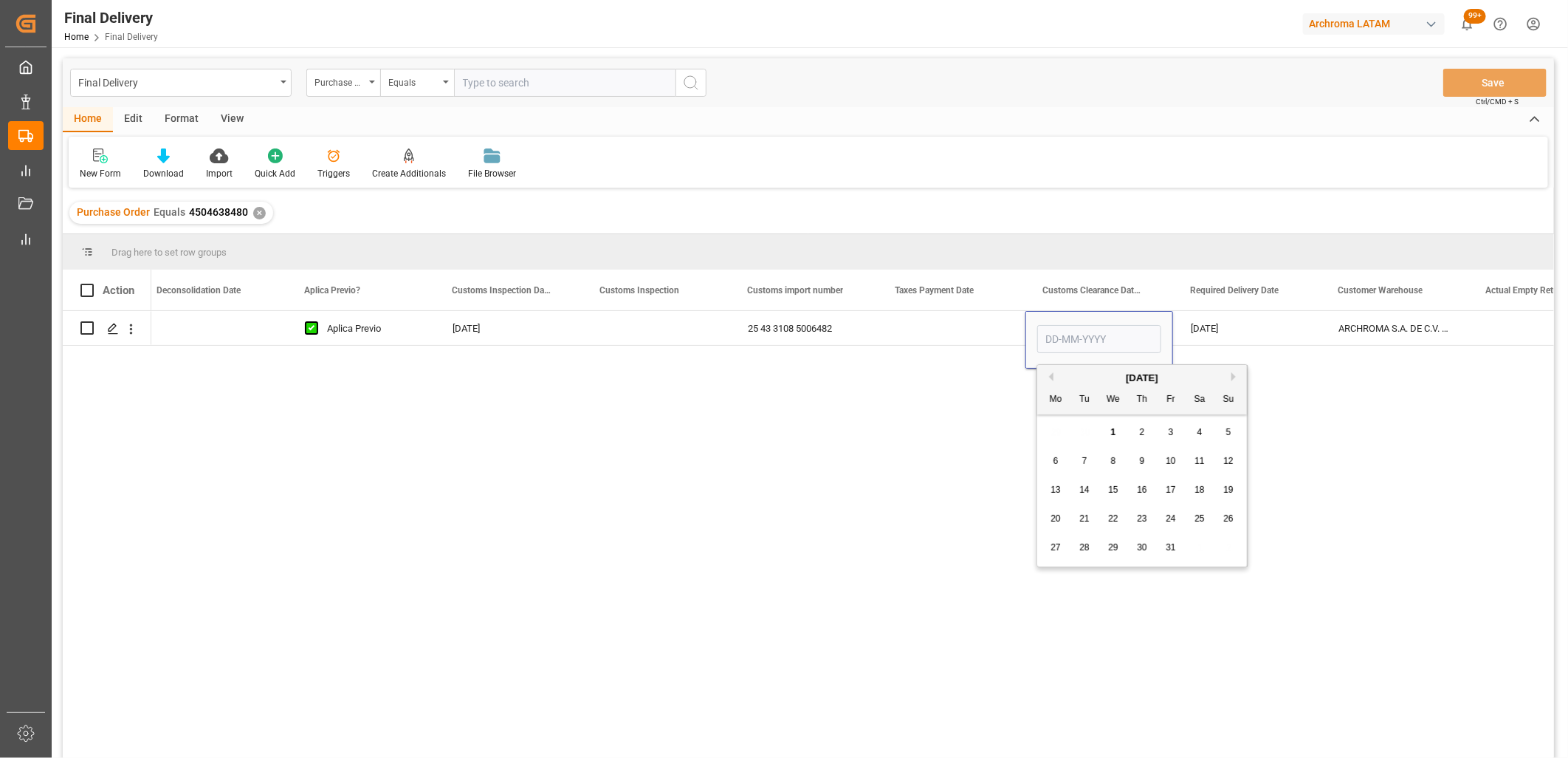
click at [1111, 432] on span "1" at bounding box center [1114, 432] width 5 height 10
type input "[DATE]"
click at [928, 329] on div "Press SPACE to select this row." at bounding box center [951, 327] width 148 height 34
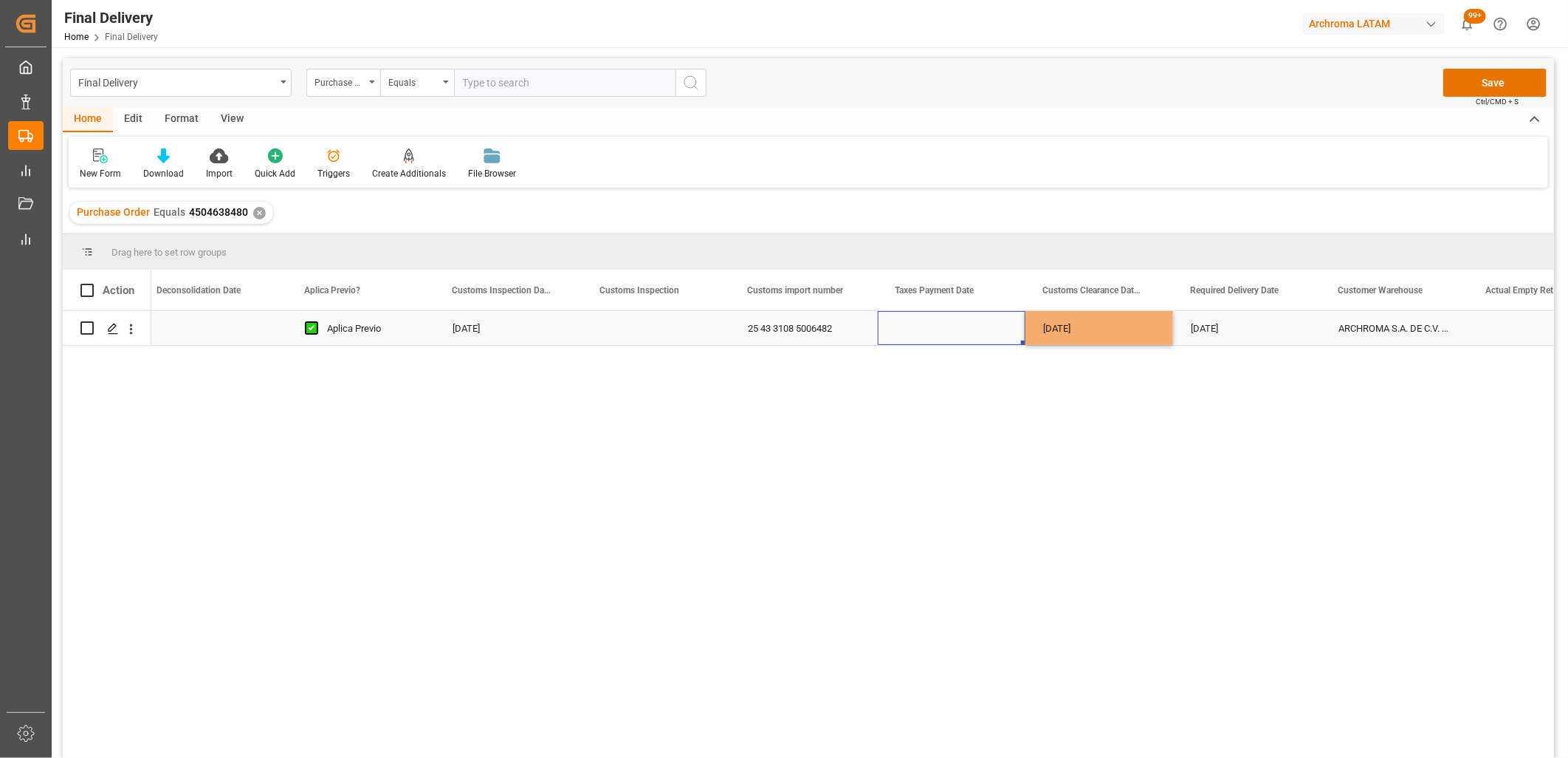
click at [928, 329] on div "Press SPACE to select this row." at bounding box center [951, 327] width 148 height 34
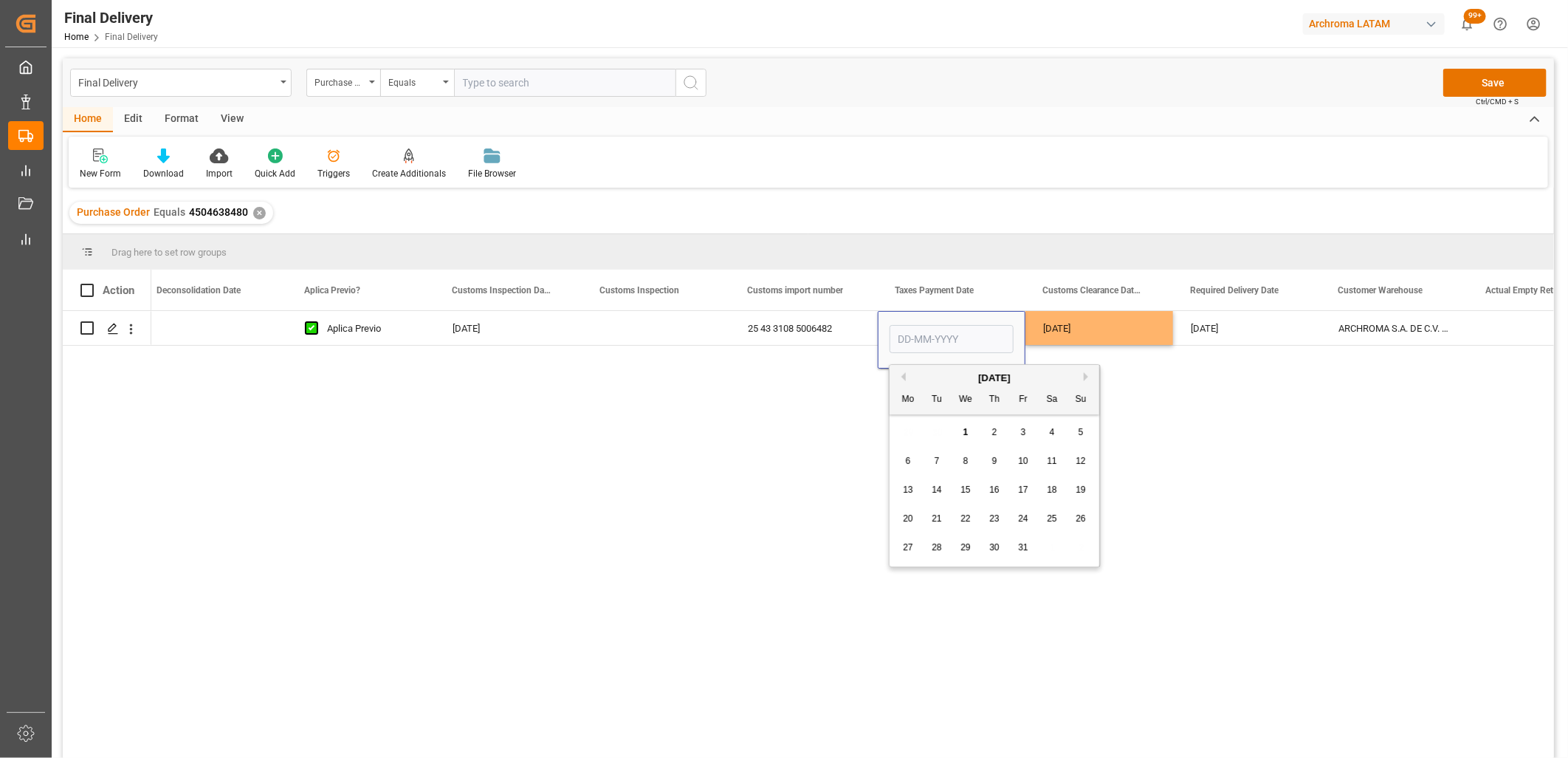
click at [898, 378] on button "Previous Month" at bounding box center [901, 377] width 9 height 9
click at [939, 502] on span "30" at bounding box center [936, 547] width 9 height 10
type input "[DATE]"
click at [795, 330] on div "25 43 3108 5006482" at bounding box center [804, 327] width 148 height 34
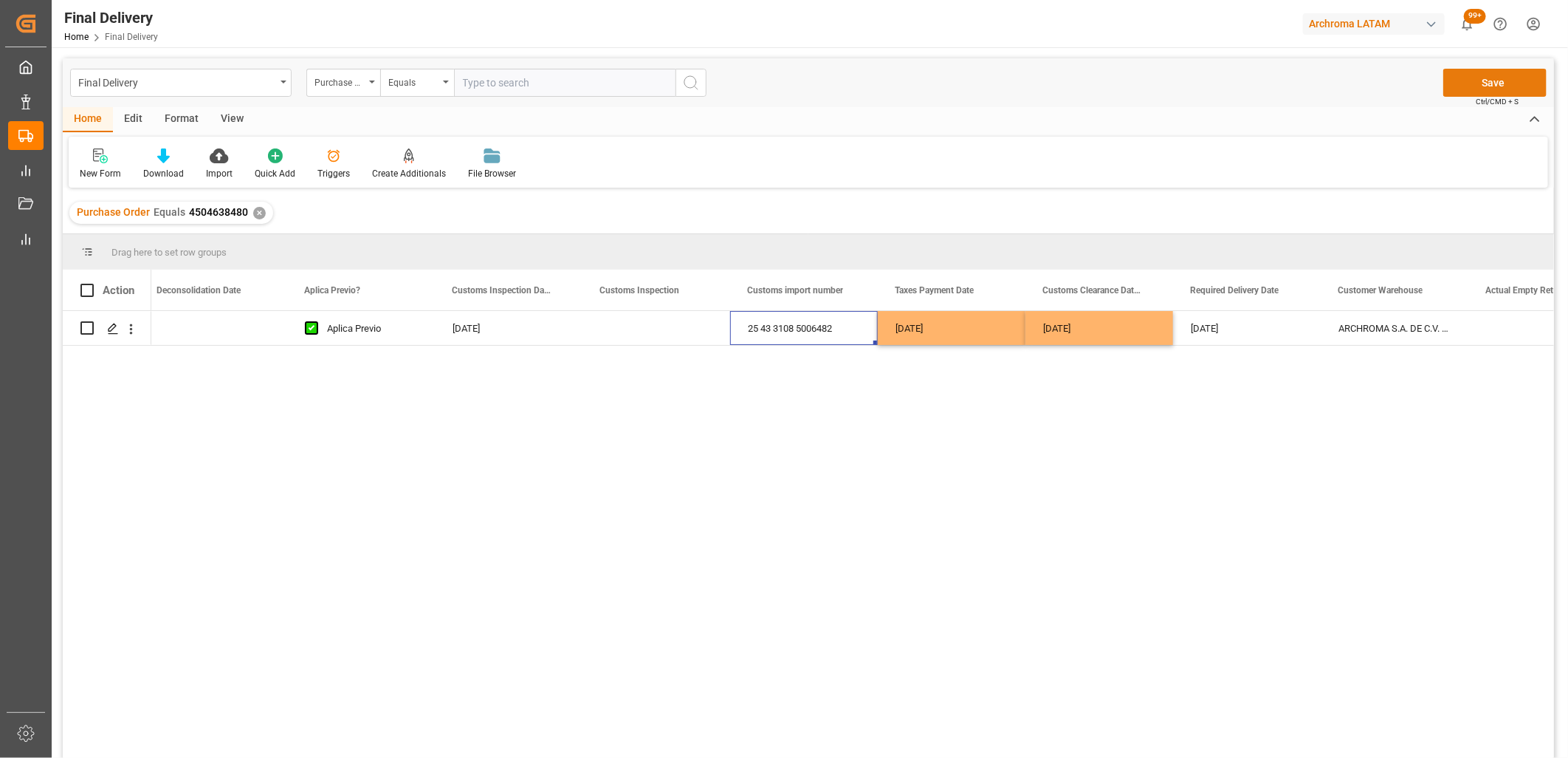
click at [1112, 90] on button "Save" at bounding box center [1495, 83] width 103 height 28
